Goal: Task Accomplishment & Management: Manage account settings

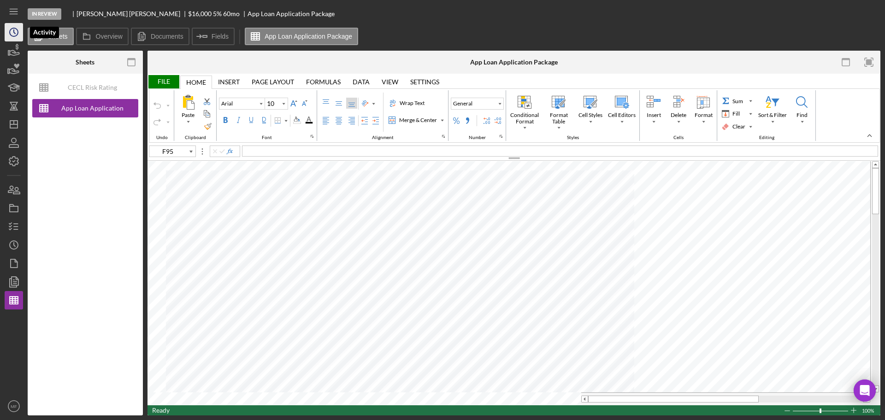
click at [12, 33] on icon "Icon/History" at bounding box center [13, 32] width 23 height 23
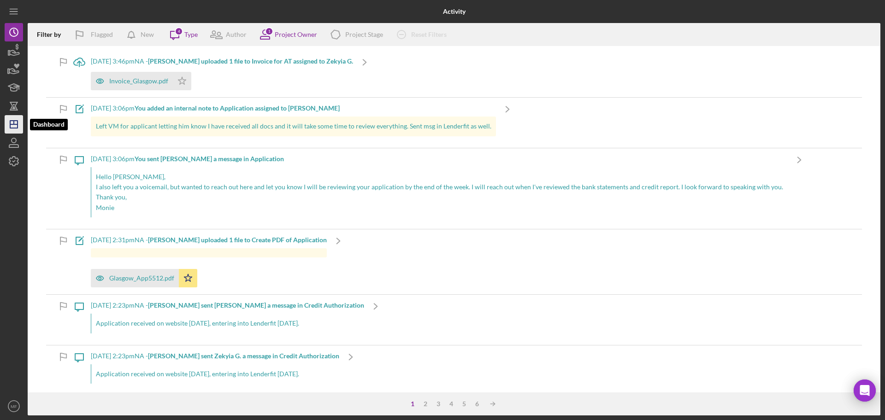
click at [12, 117] on icon "Icon/Dashboard" at bounding box center [13, 124] width 23 height 23
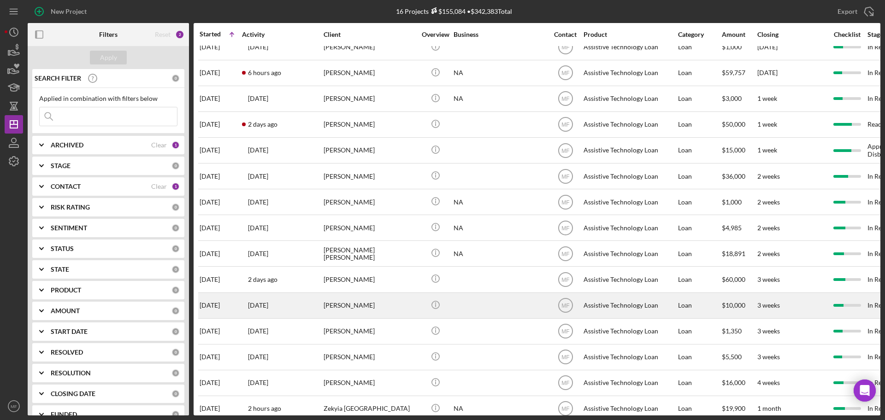
scroll to position [58, 0]
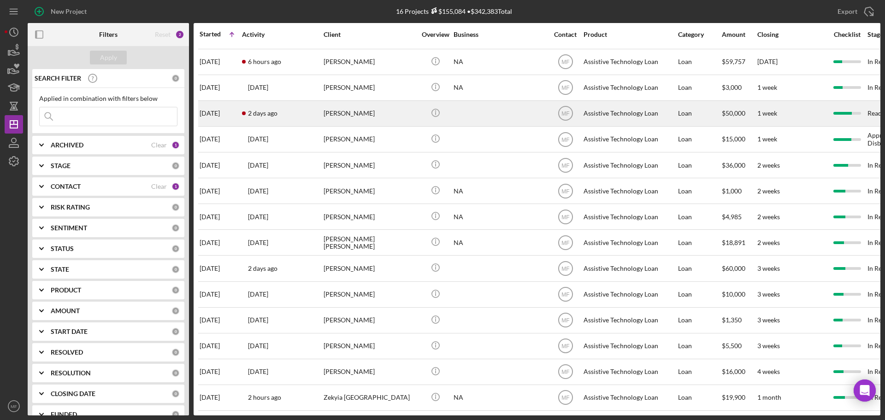
click at [342, 105] on div "[PERSON_NAME]" at bounding box center [369, 113] width 92 height 24
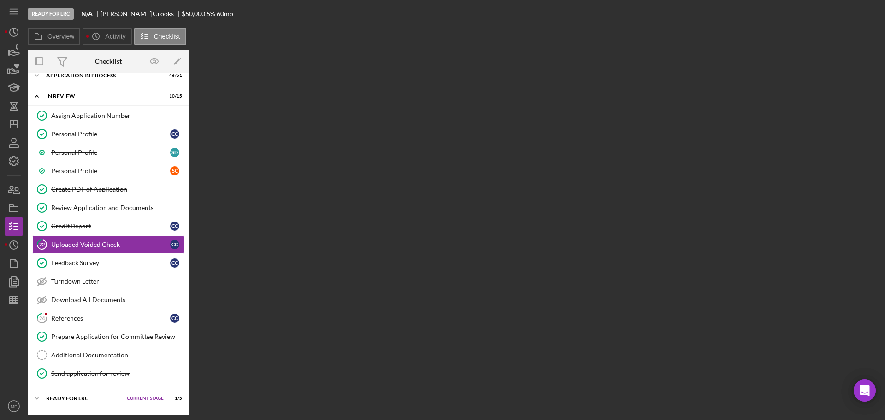
scroll to position [31, 0]
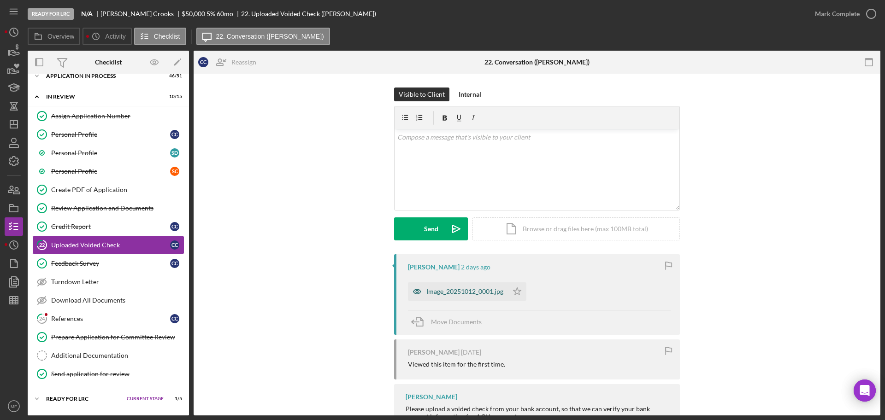
click at [465, 292] on div "Image_20251012_0001.jpg" at bounding box center [464, 291] width 77 height 7
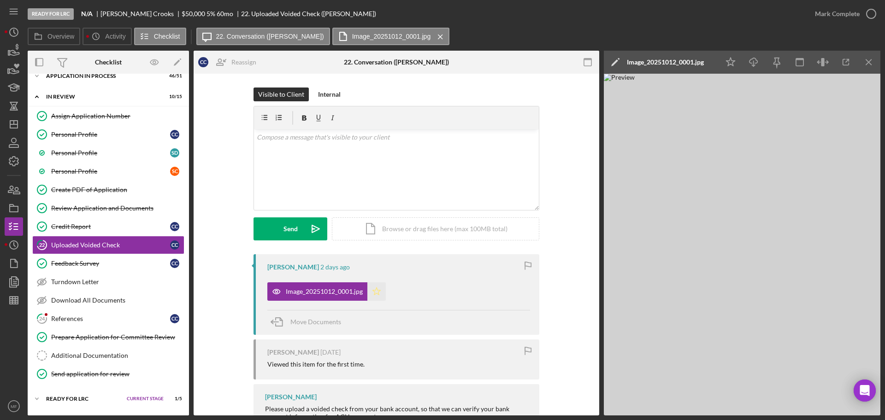
click at [375, 293] on polygon "button" at bounding box center [377, 290] width 8 height 7
click at [840, 12] on div "Mark Complete" at bounding box center [837, 14] width 45 height 18
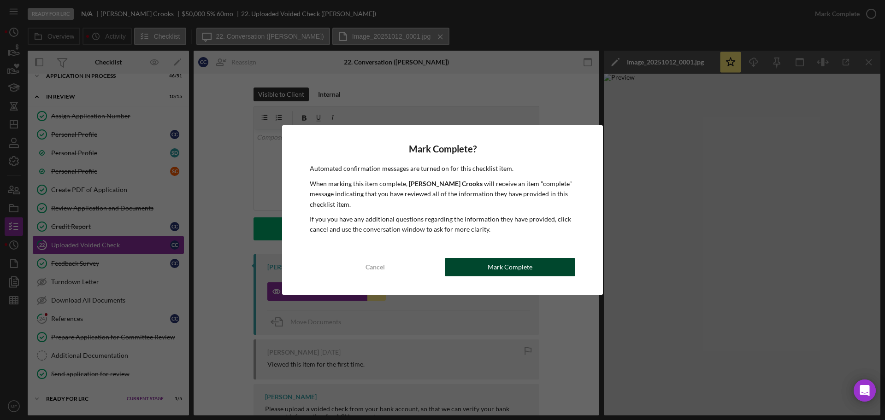
click at [494, 267] on div "Mark Complete" at bounding box center [509, 267] width 45 height 18
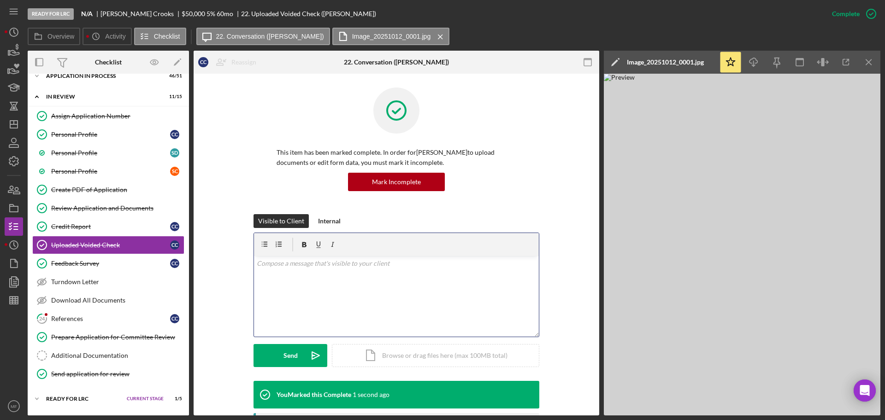
click at [320, 265] on p at bounding box center [397, 263] width 280 height 10
click at [283, 357] on div "Send" at bounding box center [290, 355] width 14 height 23
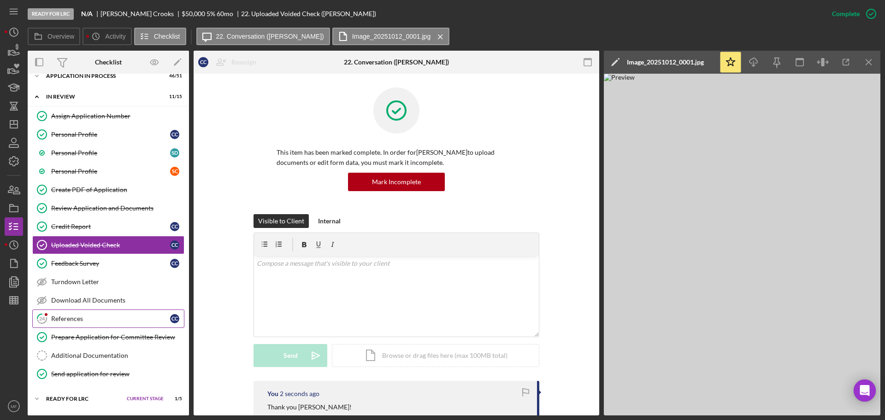
click at [68, 320] on div "References" at bounding box center [110, 318] width 119 height 7
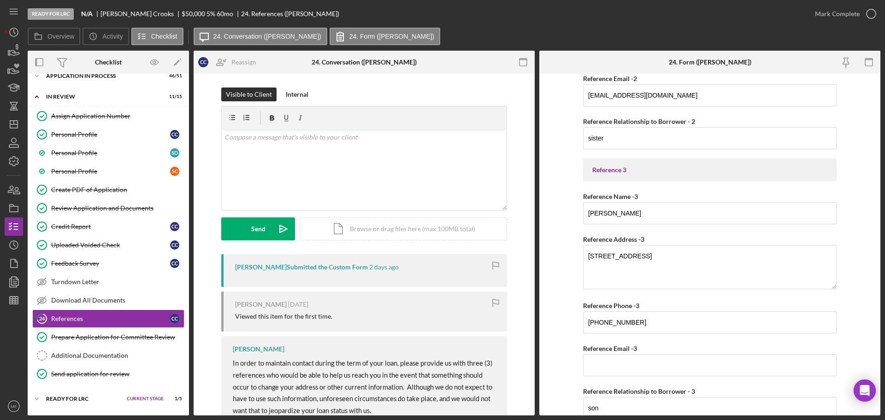
scroll to position [498, 0]
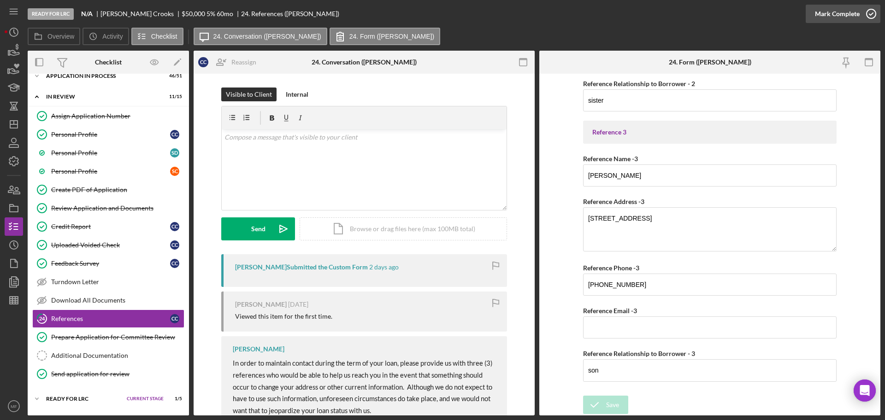
click at [850, 15] on div "Mark Complete" at bounding box center [837, 14] width 45 height 18
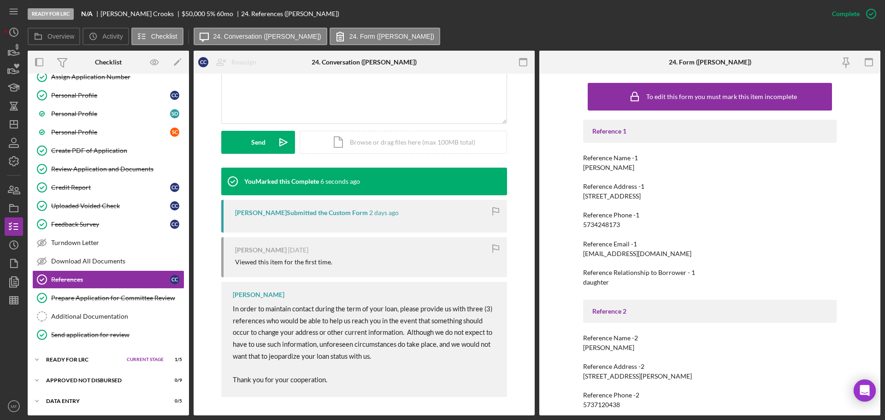
scroll to position [0, 0]
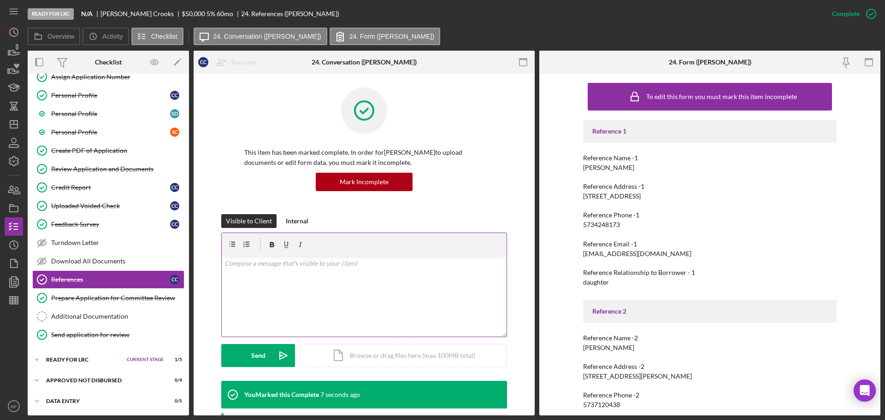
click at [295, 265] on p at bounding box center [364, 263] width 280 height 10
